Goal: Transaction & Acquisition: Book appointment/travel/reservation

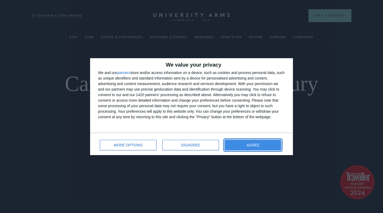
click at [251, 145] on span "AGREE" at bounding box center [253, 145] width 13 height 4
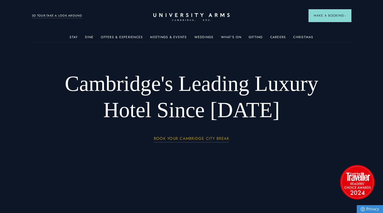
click at [190, 138] on link "BOOK YOUR CAMBRIDGE CITY BREAK" at bounding box center [192, 139] width 76 height 6
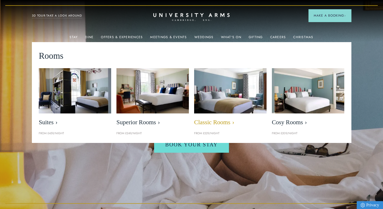
click at [218, 121] on span "Classic Rooms" at bounding box center [230, 122] width 72 height 7
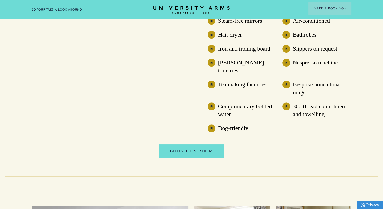
scroll to position [580, 0]
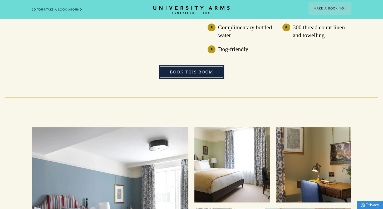
click at [195, 66] on link "Book This Room" at bounding box center [192, 72] width 66 height 14
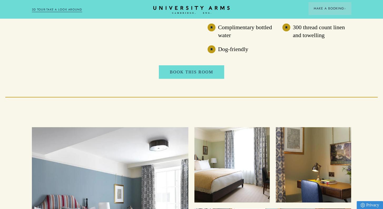
click at [77, 10] on link "3D TOUR:TAKE A LOOK AROUND" at bounding box center [57, 9] width 50 height 5
